Goal: Information Seeking & Learning: Learn about a topic

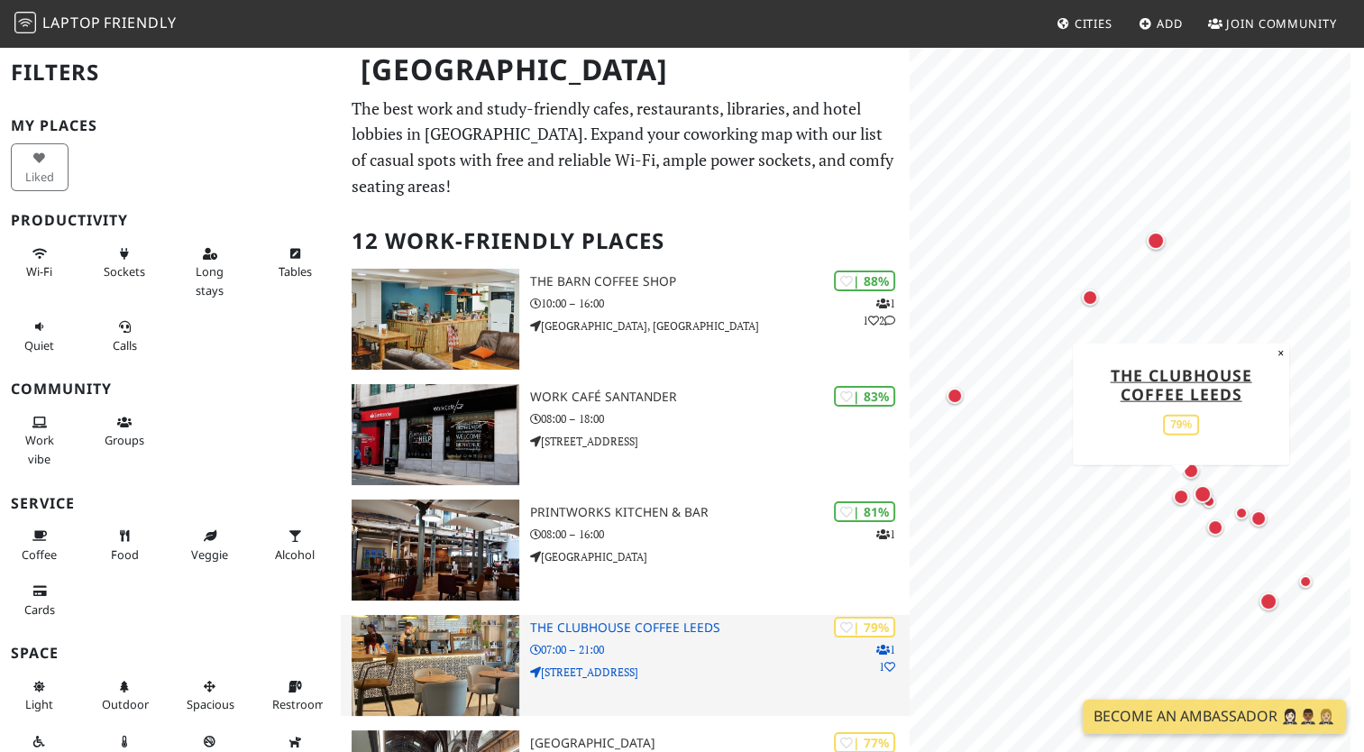
click at [690, 641] on p "07:00 – 21:00" at bounding box center [719, 649] width 379 height 17
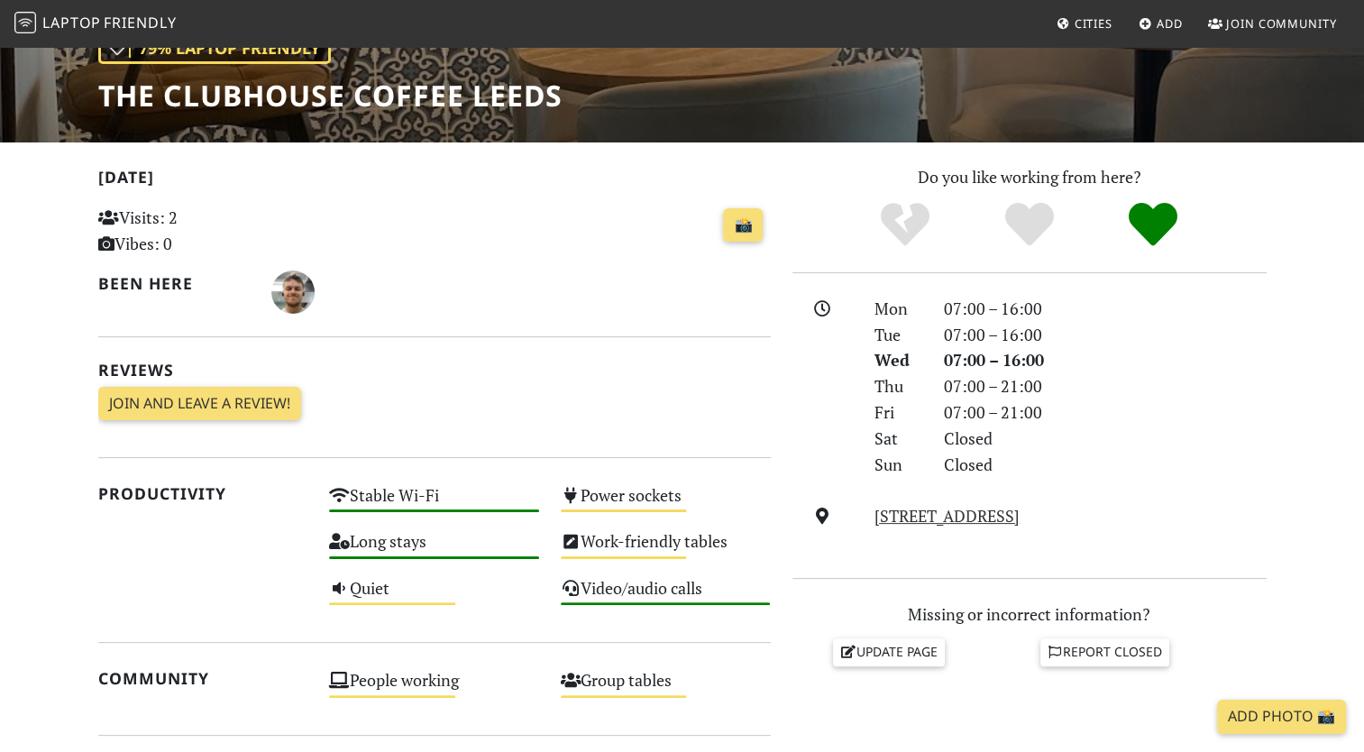
scroll to position [180, 0]
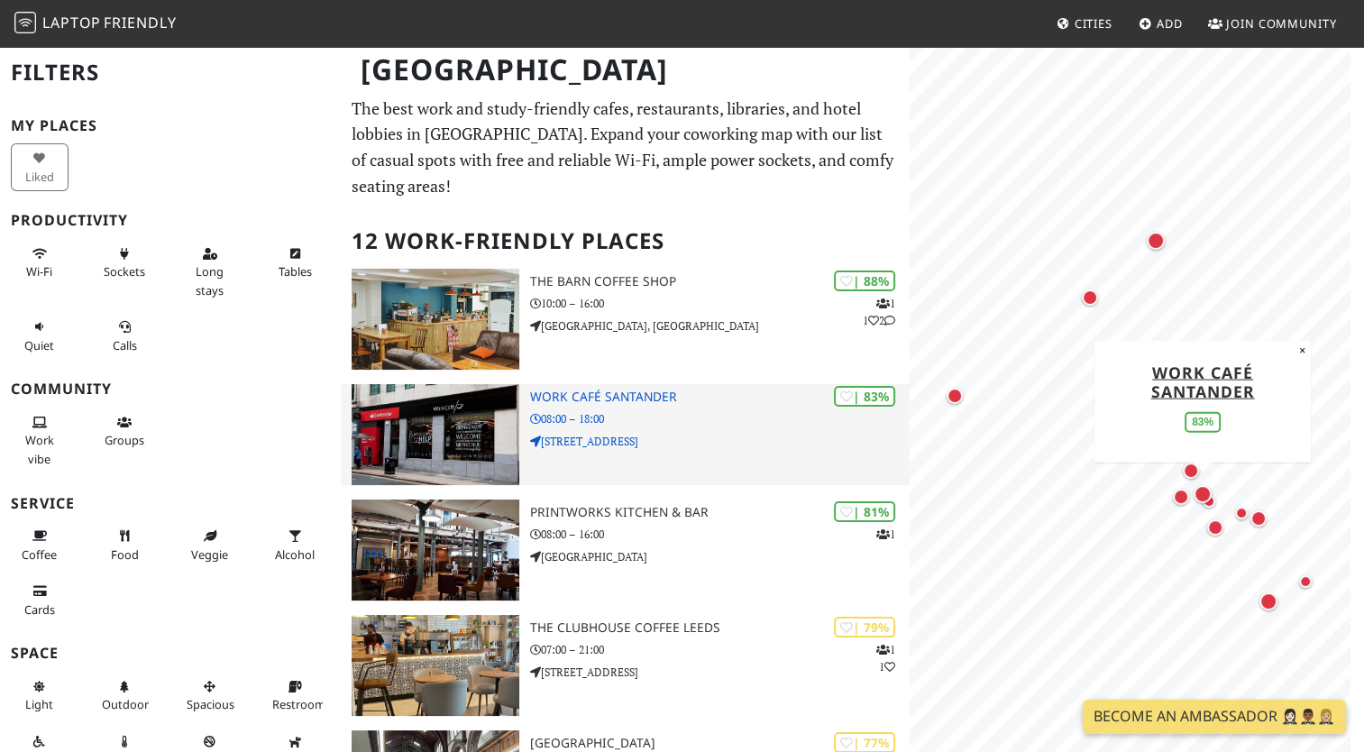
click at [685, 410] on p "08:00 – 18:00" at bounding box center [719, 418] width 379 height 17
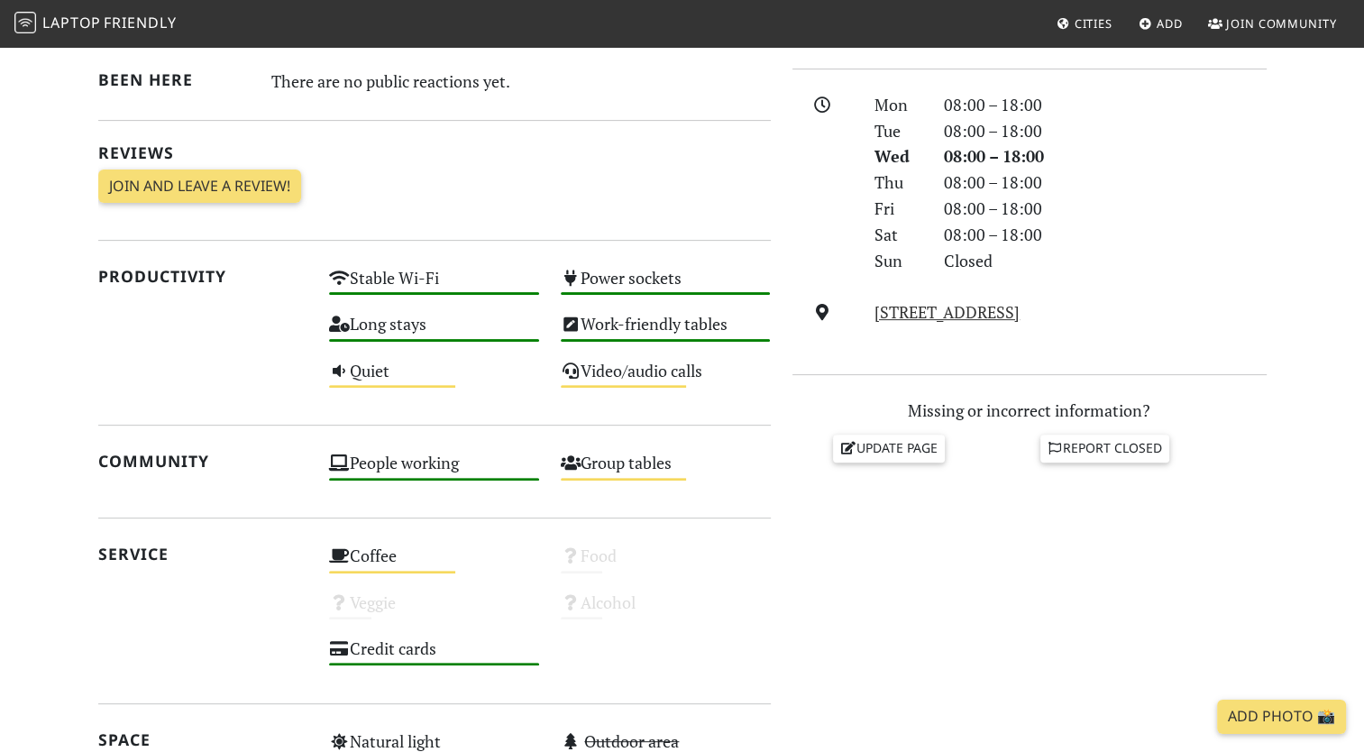
scroll to position [451, 0]
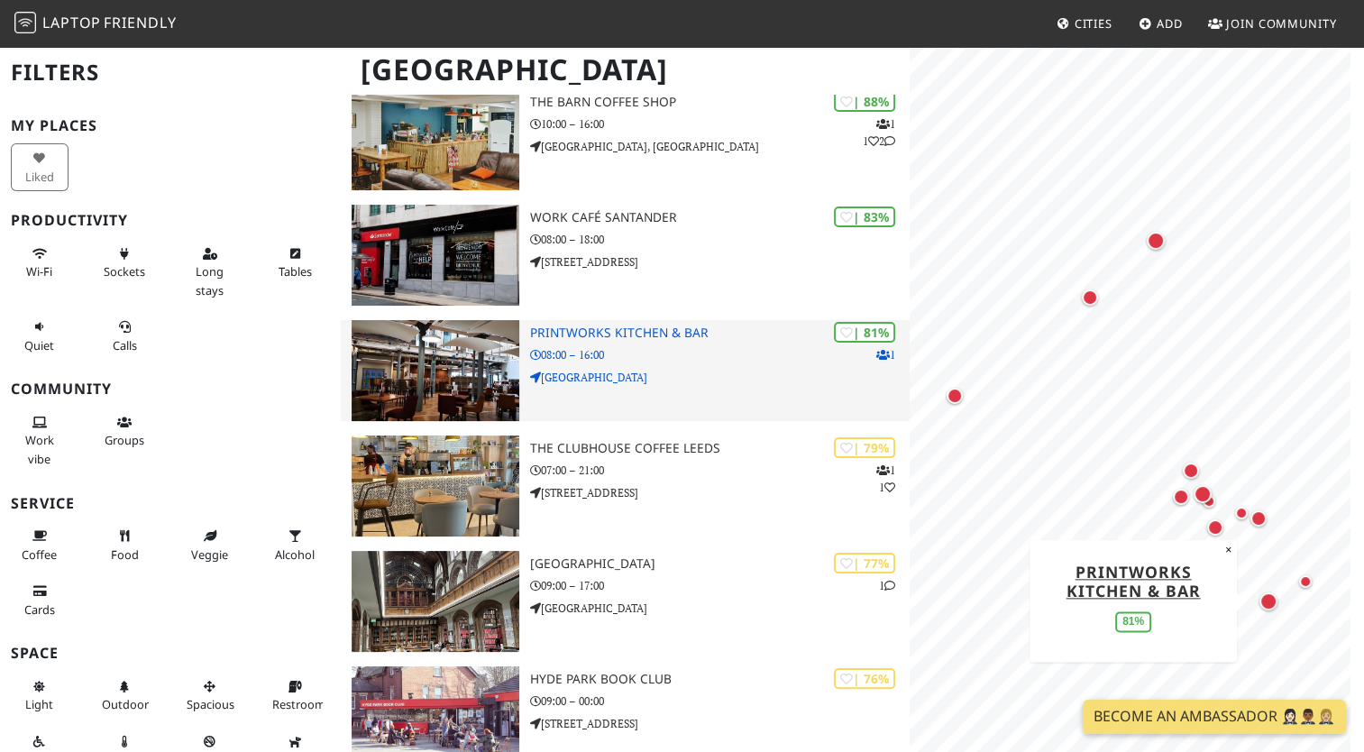
scroll to position [180, 0]
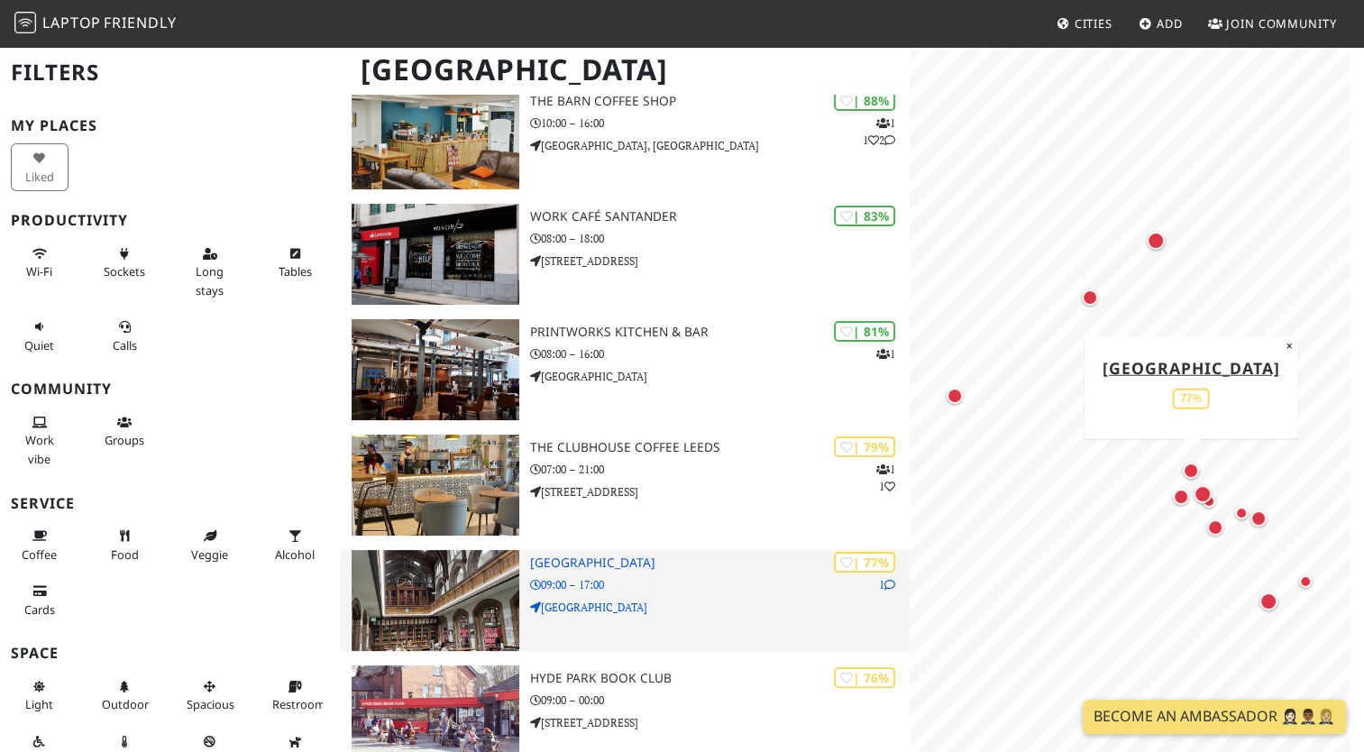
click at [673, 550] on div "| 77% 1 Leeds Central Library 09:00 – 17:00 Calverley Street" at bounding box center [719, 600] width 379 height 101
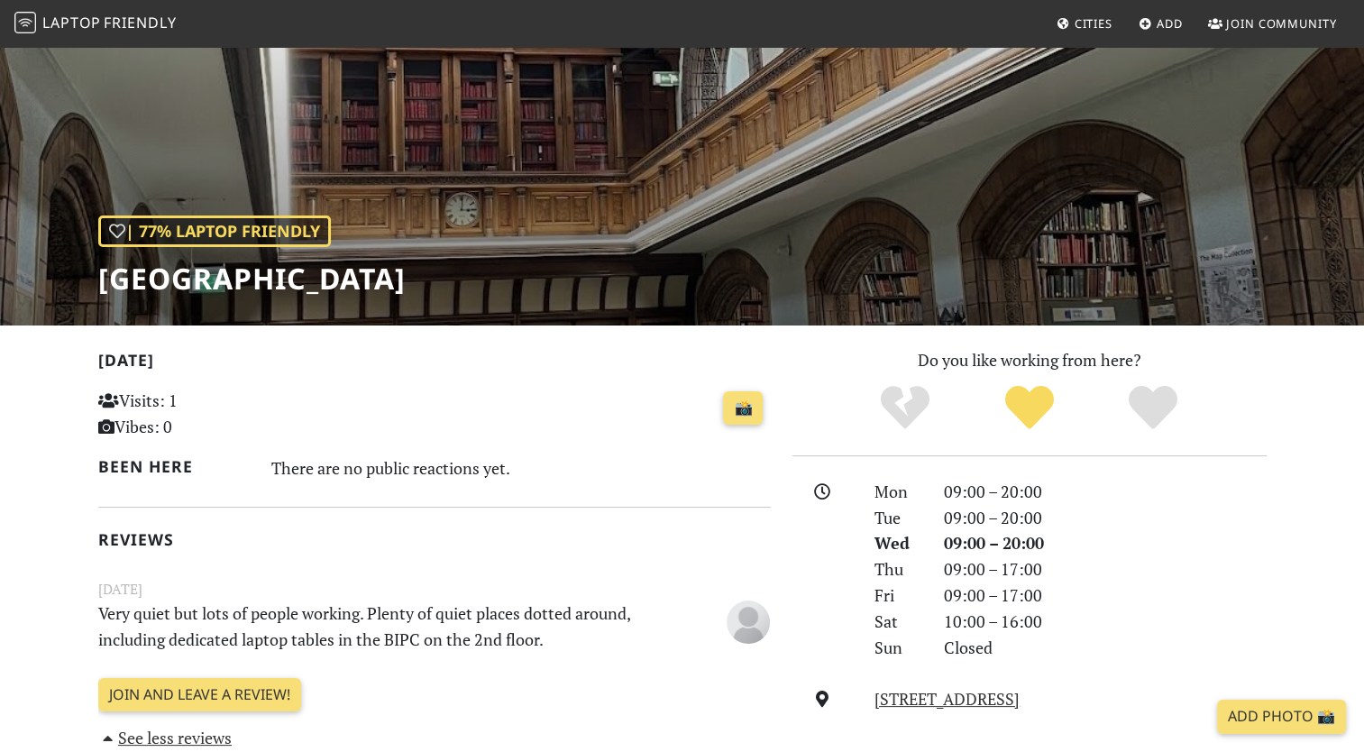
scroll to position [90, 0]
